Goal: Task Accomplishment & Management: Manage account settings

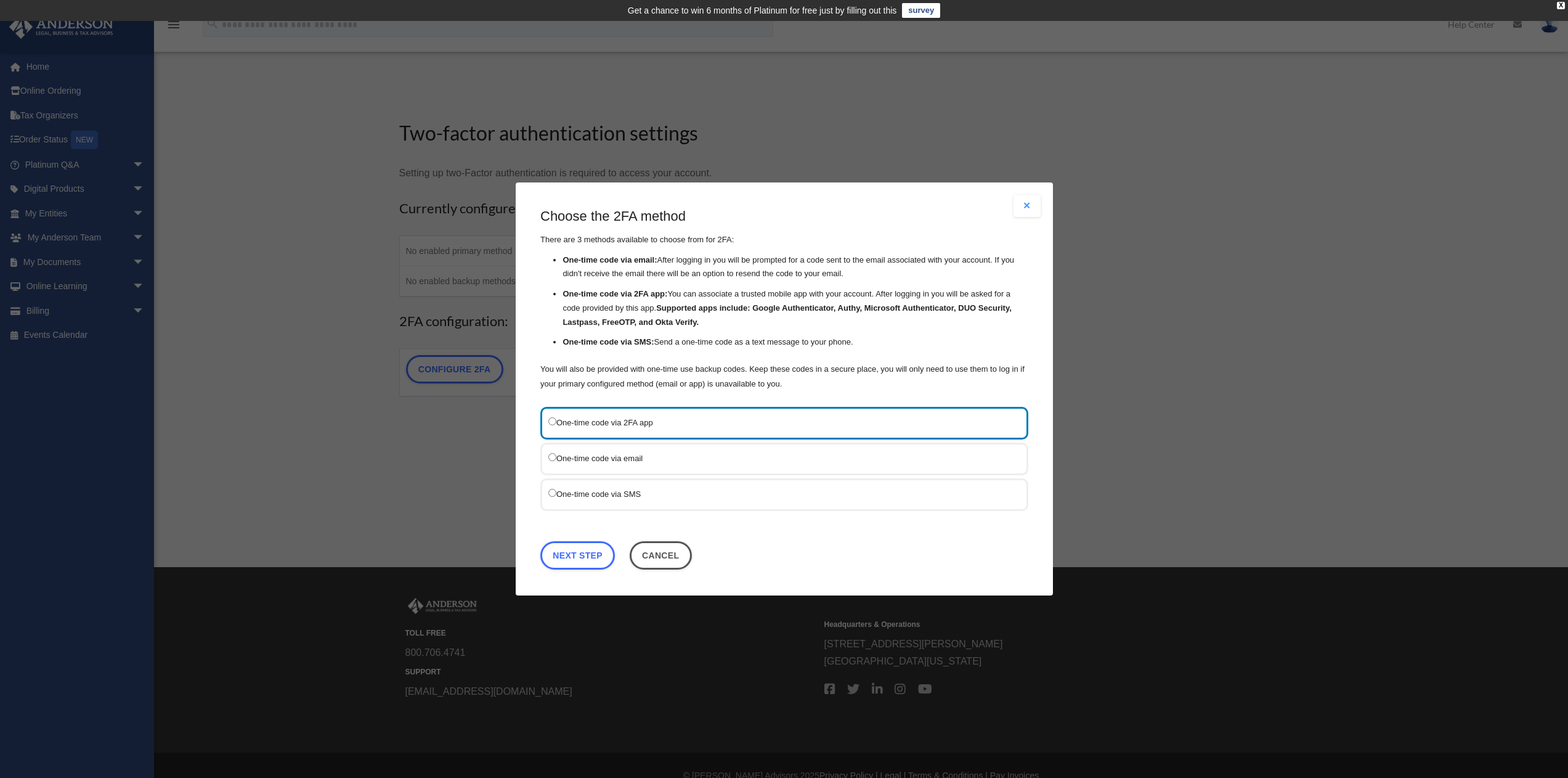
click at [596, 463] on label "One-time code via email" at bounding box center [778, 458] width 460 height 16
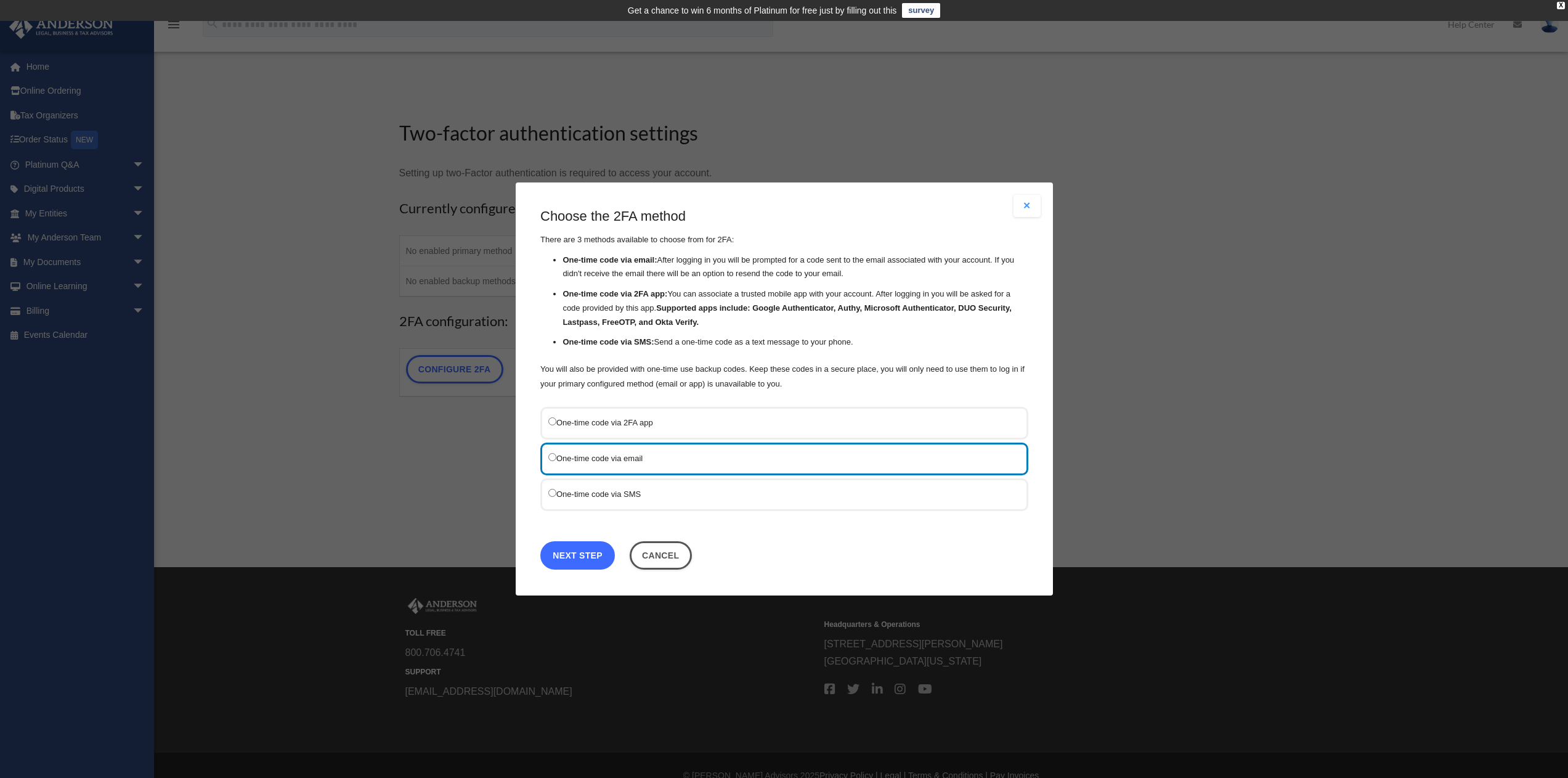
click at [598, 558] on link "Next Step" at bounding box center [578, 556] width 75 height 29
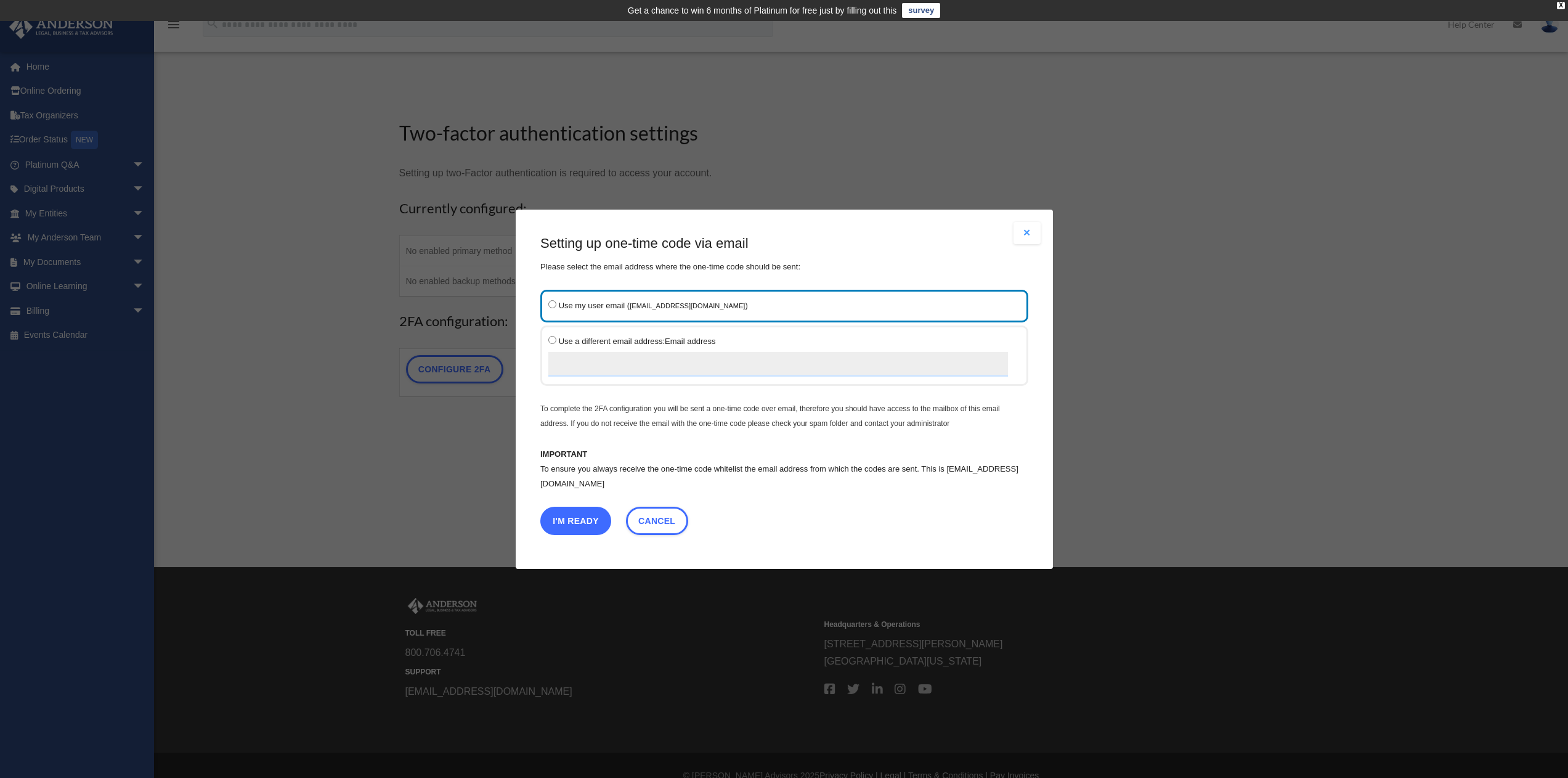
click at [589, 523] on button "I'm Ready" at bounding box center [576, 520] width 71 height 29
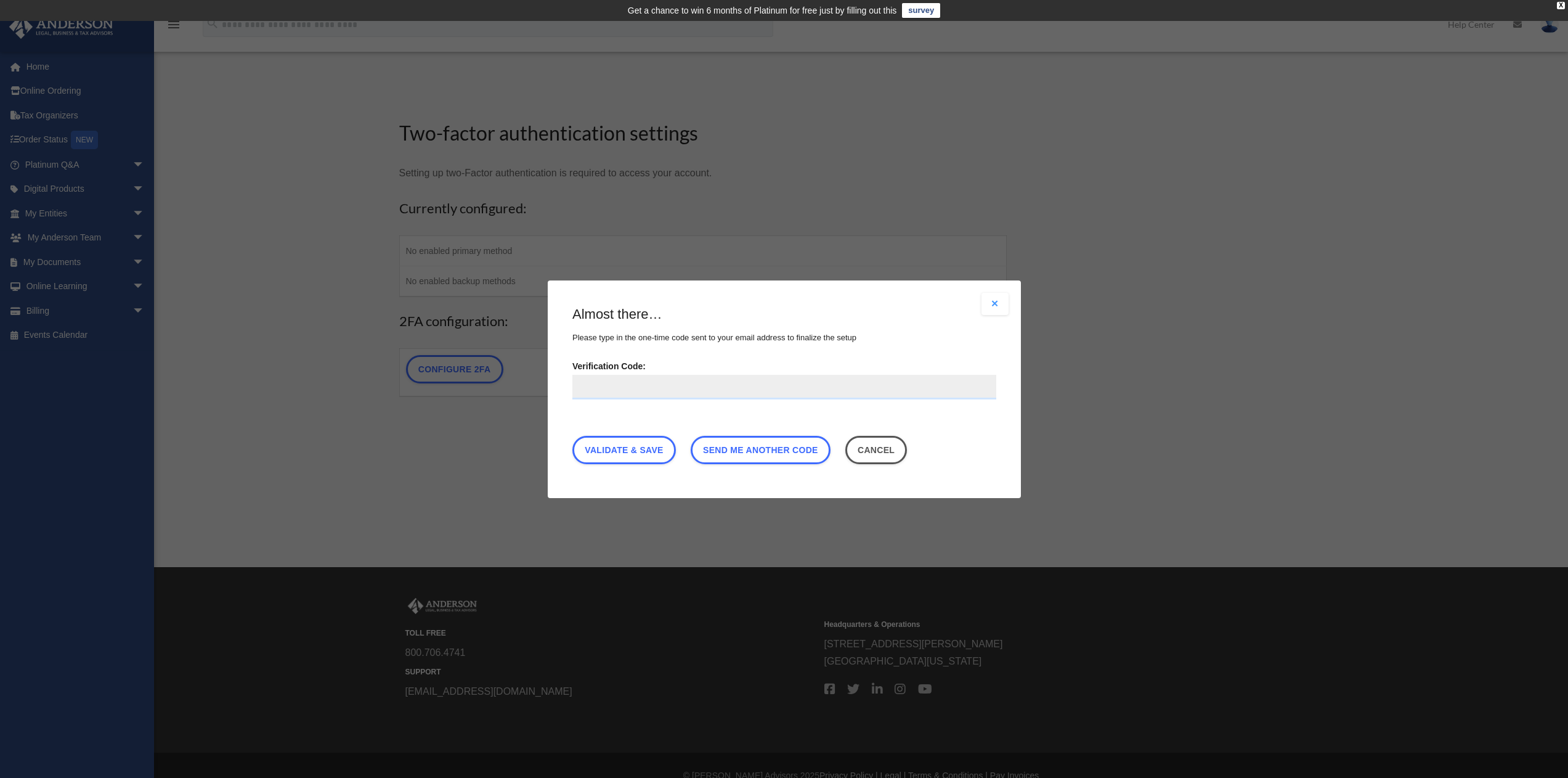
click at [629, 376] on input "Verification Code:" at bounding box center [784, 387] width 424 height 24
type input "******"
click at [661, 450] on link "Validate & Save" at bounding box center [624, 450] width 103 height 29
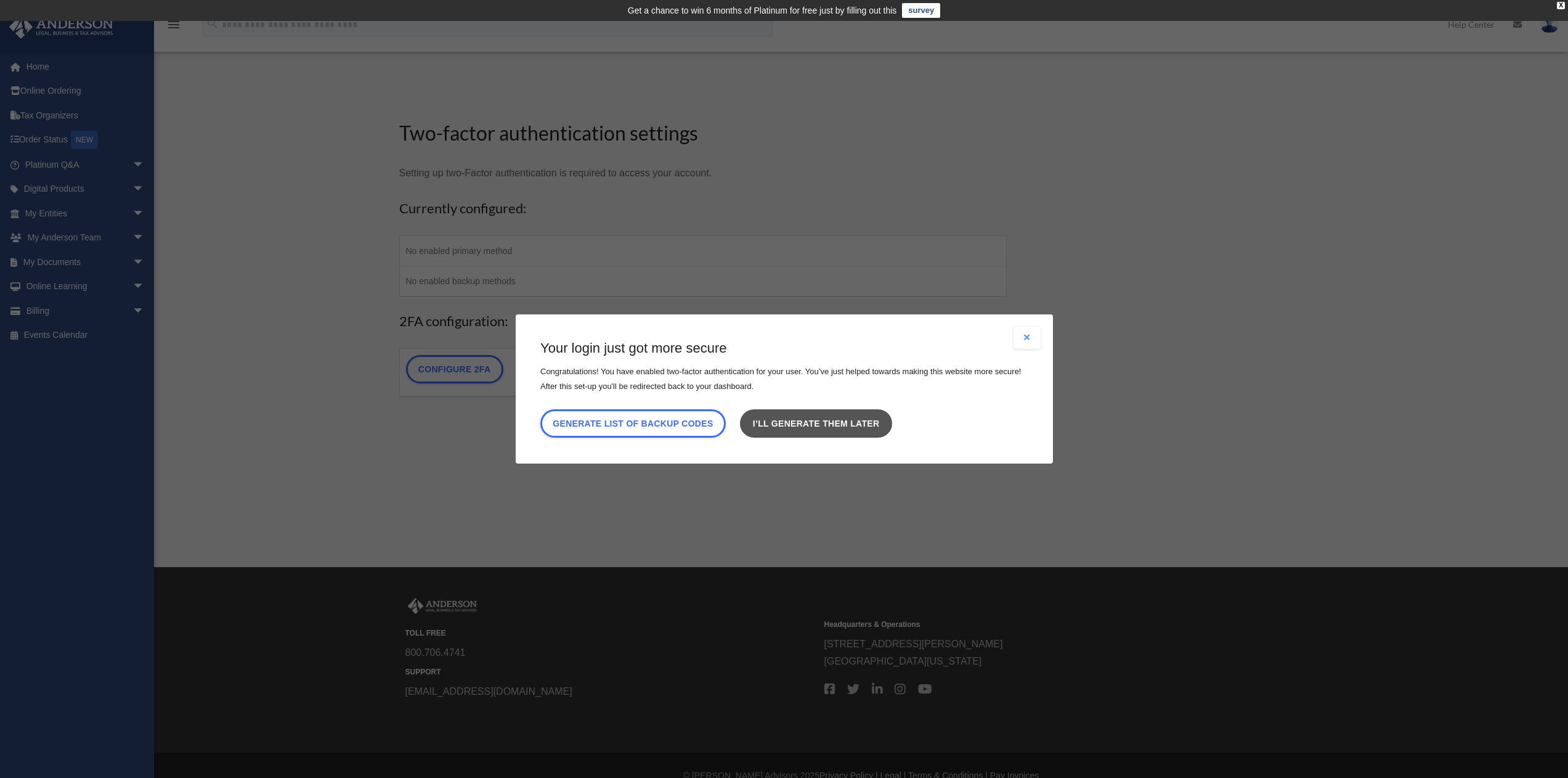
click at [822, 423] on link "I’ll generate them later" at bounding box center [816, 424] width 151 height 29
click at [803, 417] on link "I’ll generate them later" at bounding box center [816, 424] width 151 height 29
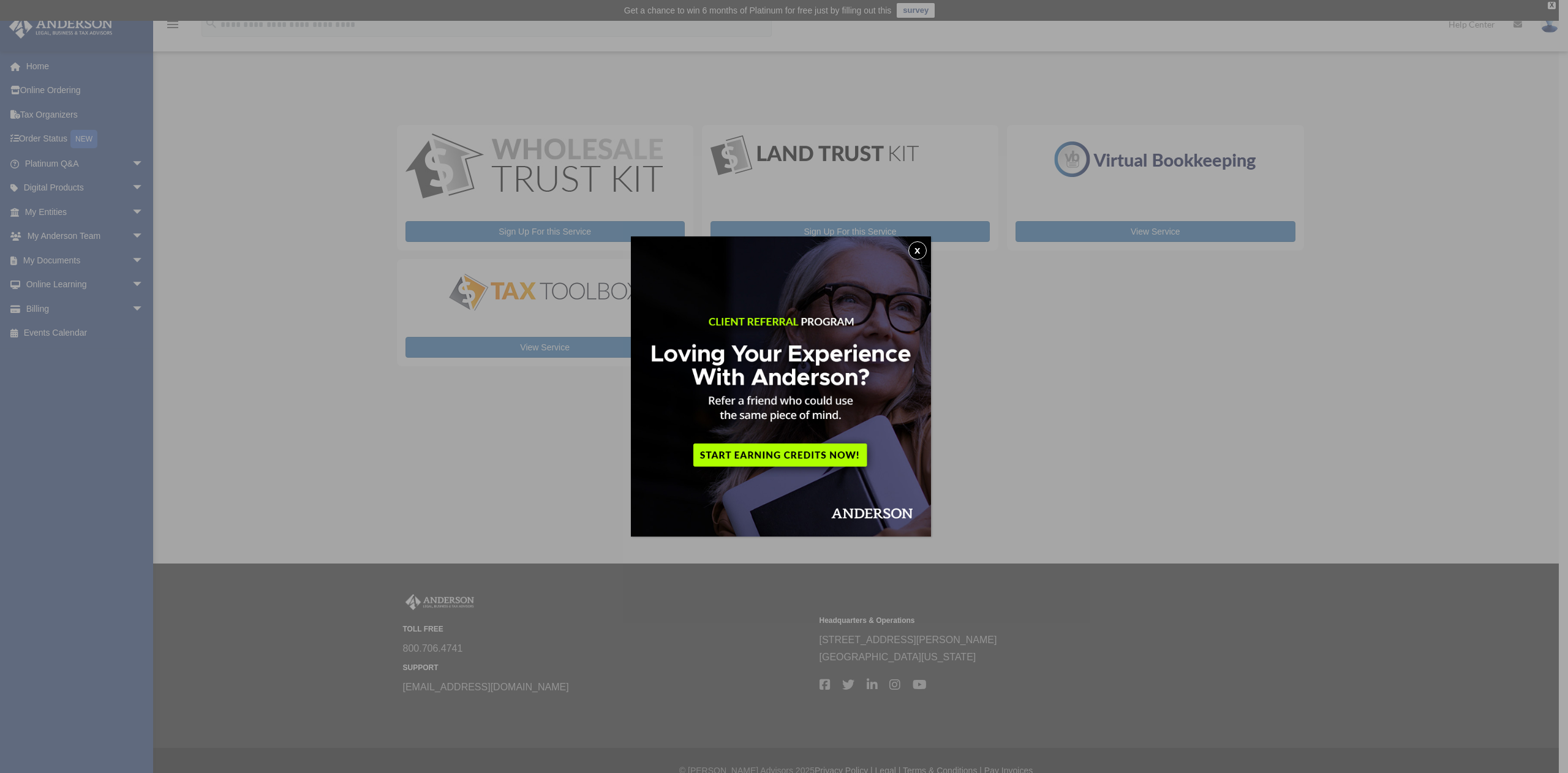
click at [922, 248] on button "x" at bounding box center [917, 250] width 18 height 18
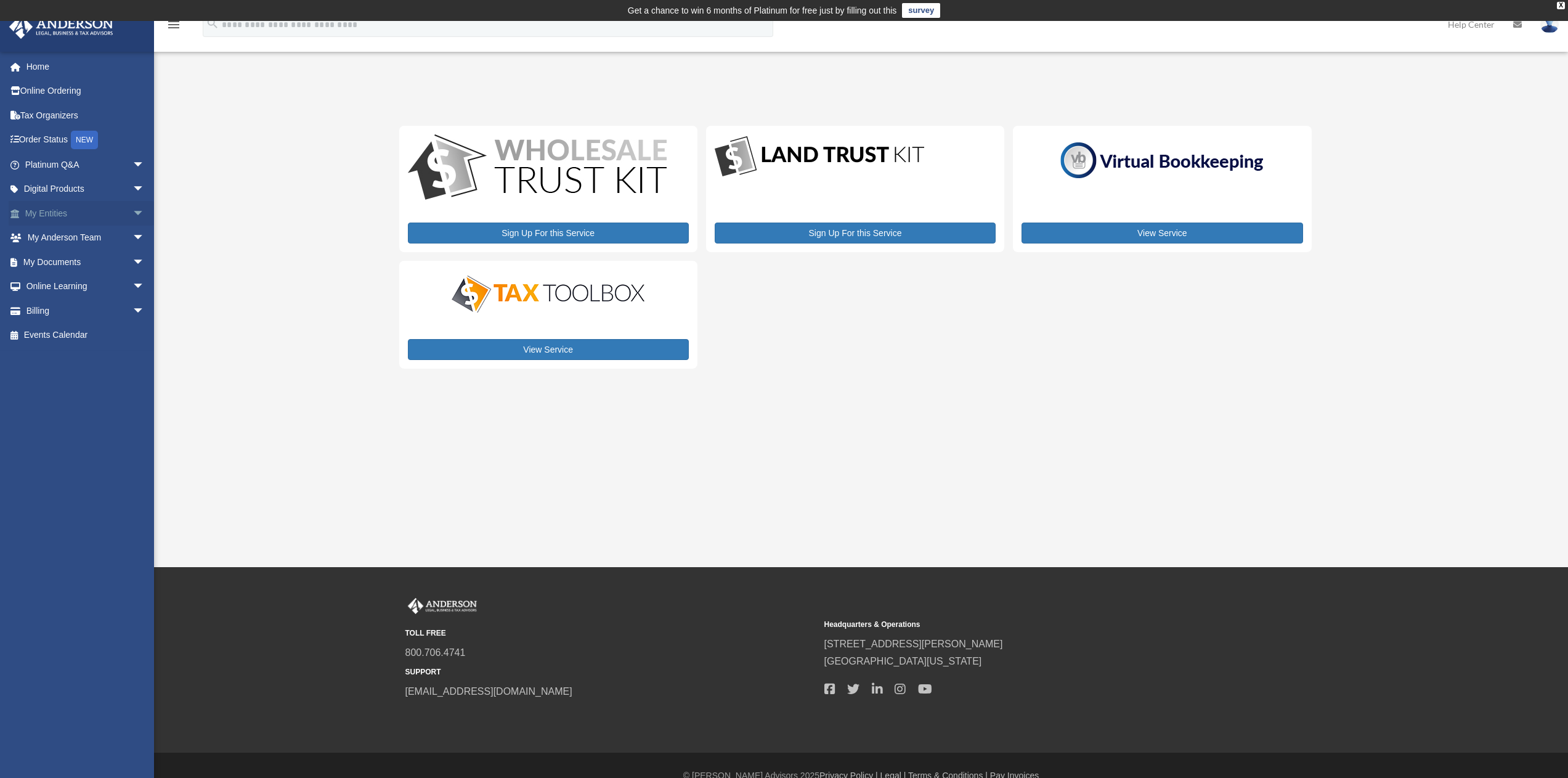
click at [132, 215] on span "arrow_drop_down" at bounding box center [145, 213] width 24 height 25
click at [56, 237] on link "Overview" at bounding box center [90, 238] width 146 height 24
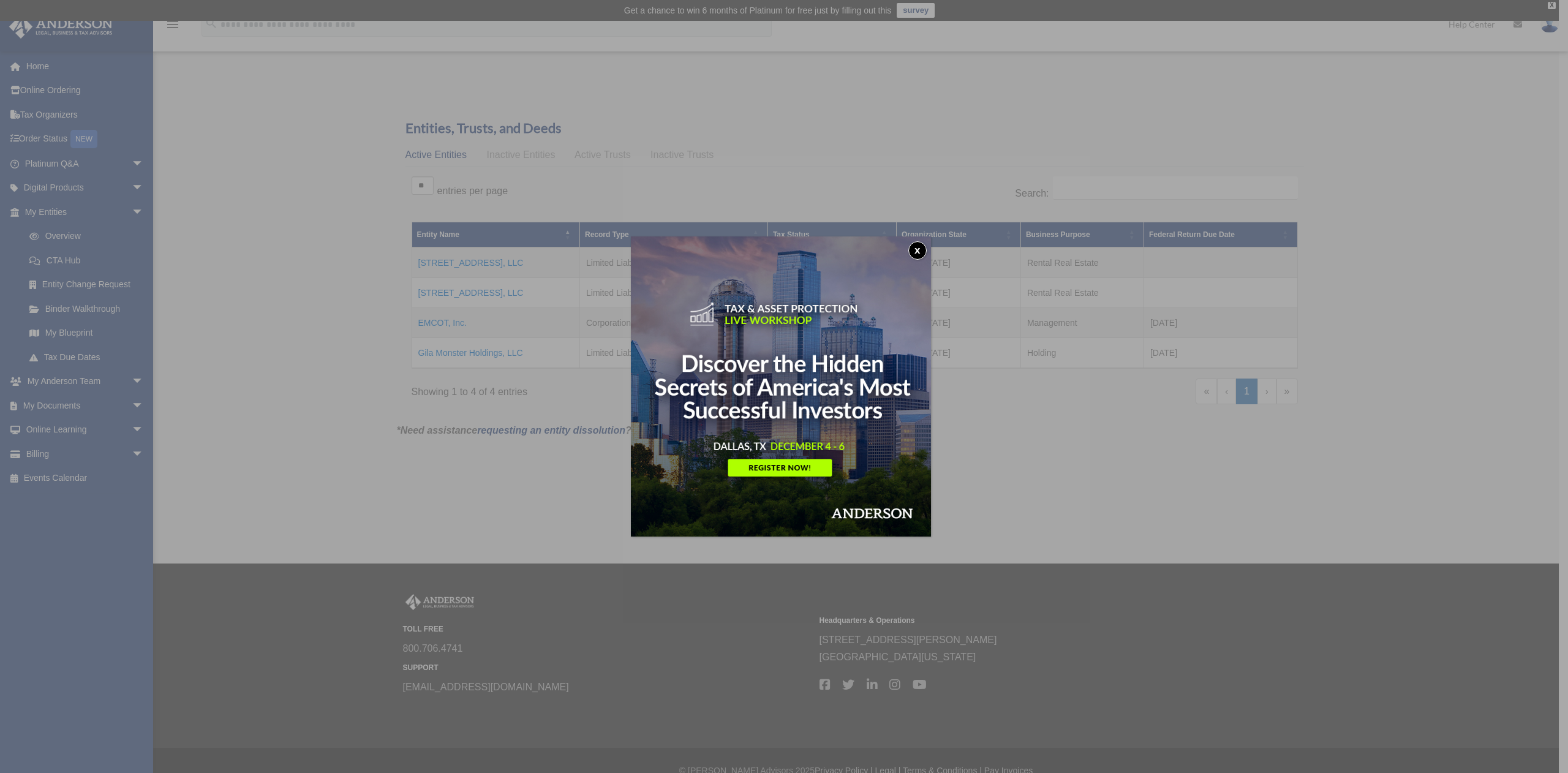
click at [924, 249] on button "x" at bounding box center [917, 250] width 18 height 18
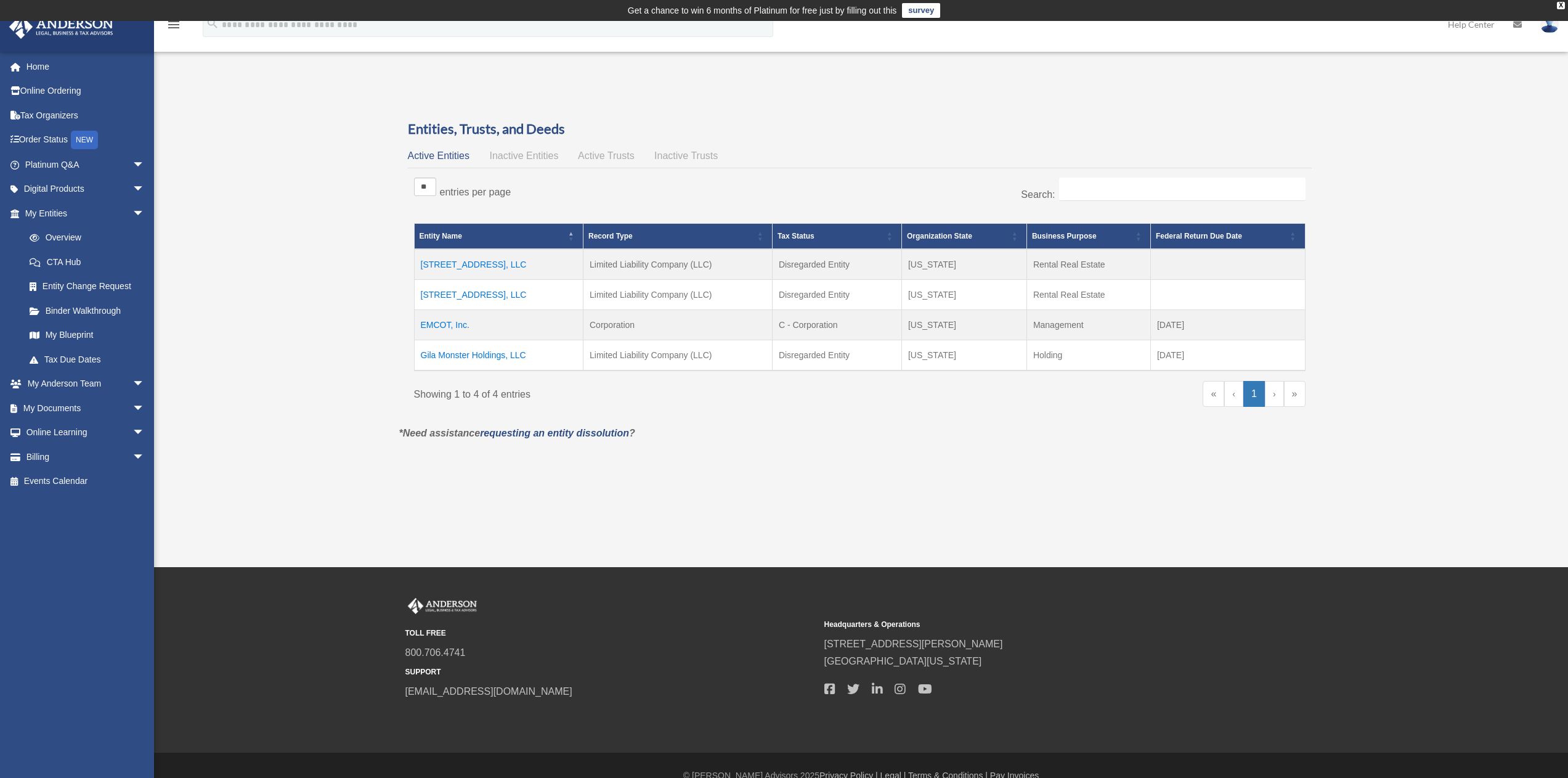
click at [523, 154] on span "Inactive Entities" at bounding box center [524, 155] width 69 height 10
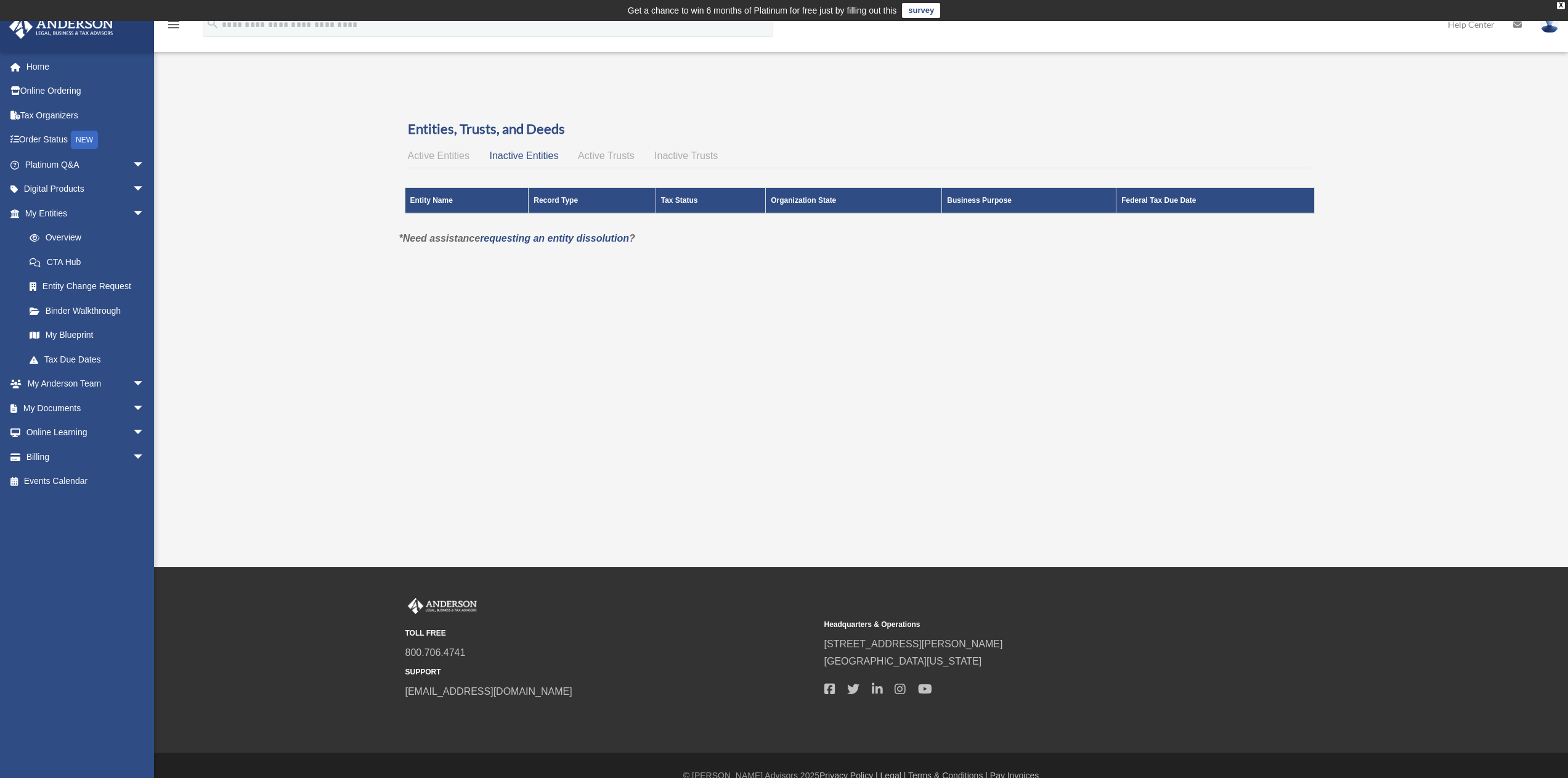
click at [594, 159] on span "Active Trusts" at bounding box center [606, 155] width 56 height 10
click at [661, 156] on span "Inactive Trusts" at bounding box center [686, 155] width 63 height 10
click at [428, 153] on span "Active Entities" at bounding box center [439, 155] width 62 height 10
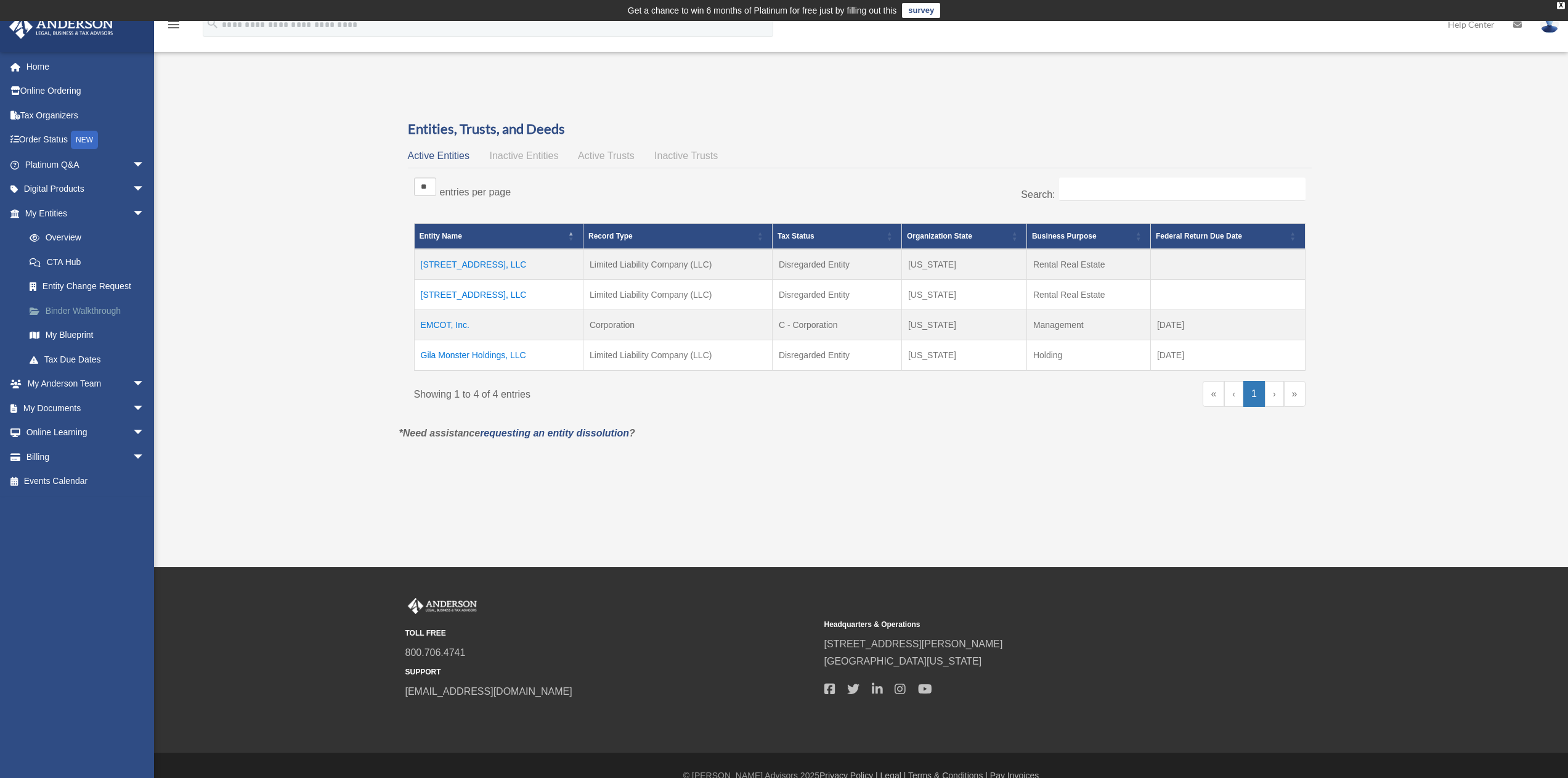
click at [77, 313] on link "Binder Walkthrough" at bounding box center [90, 311] width 146 height 24
